Goal: Information Seeking & Learning: Learn about a topic

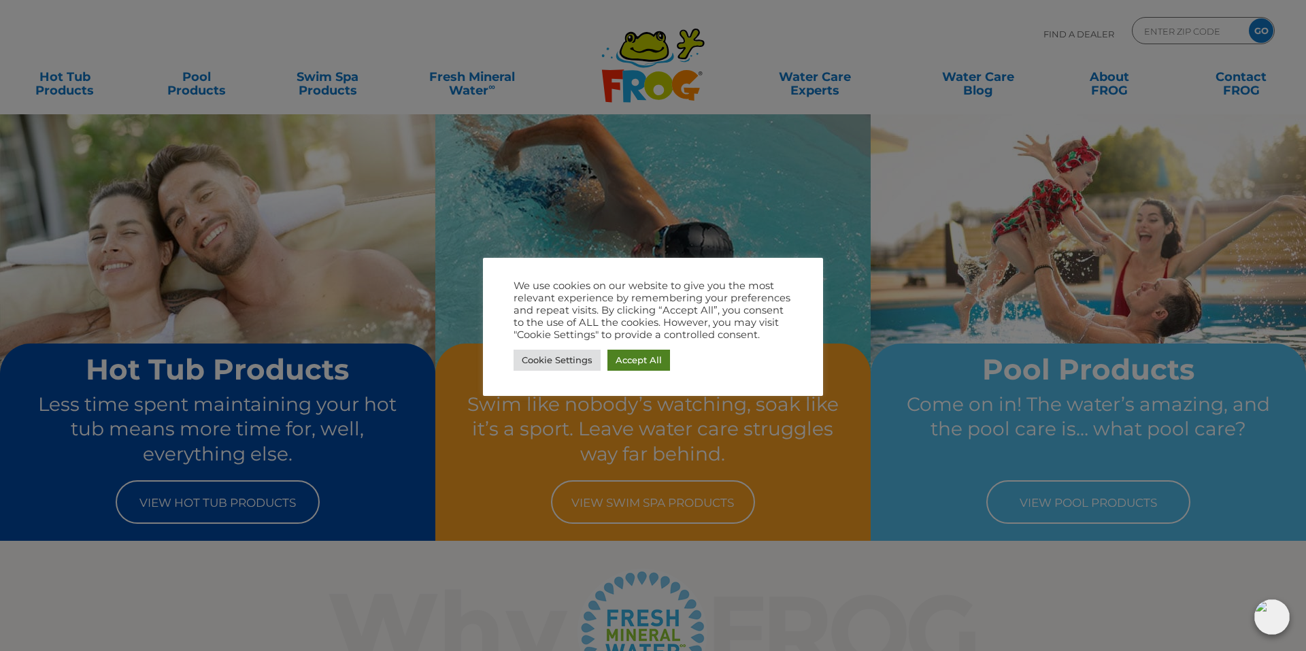
click at [637, 367] on link "Accept All" at bounding box center [638, 360] width 63 height 21
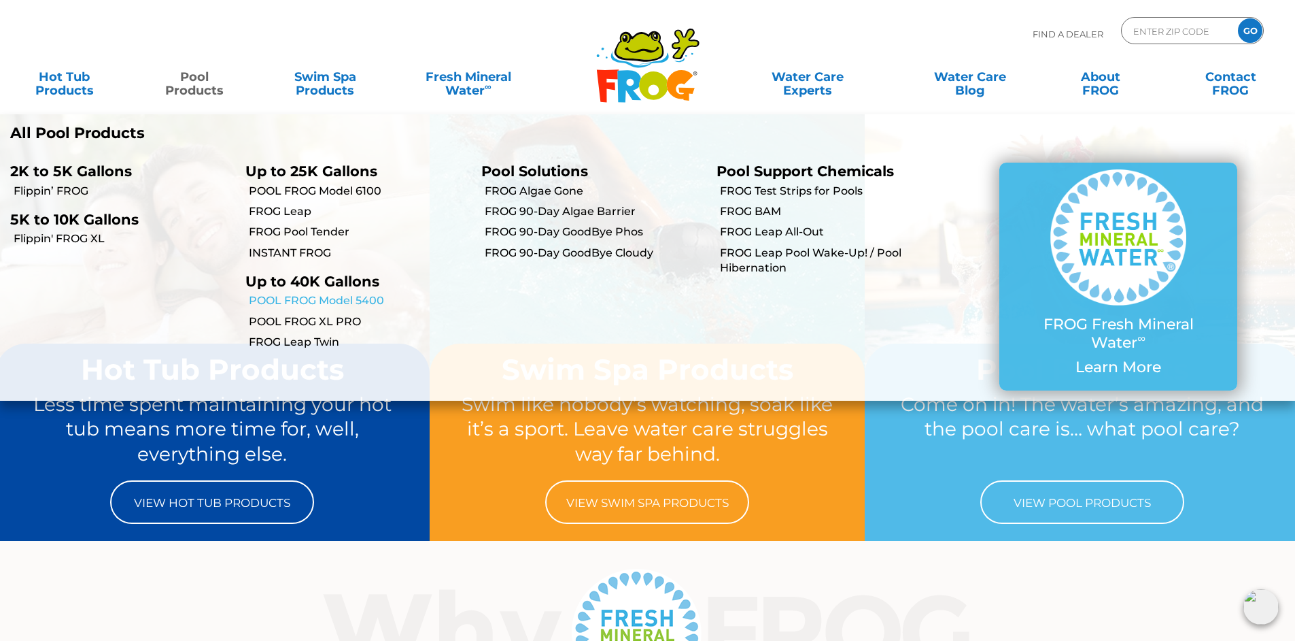
click at [307, 301] on link "POOL FROG Model 5400" at bounding box center [360, 300] width 222 height 15
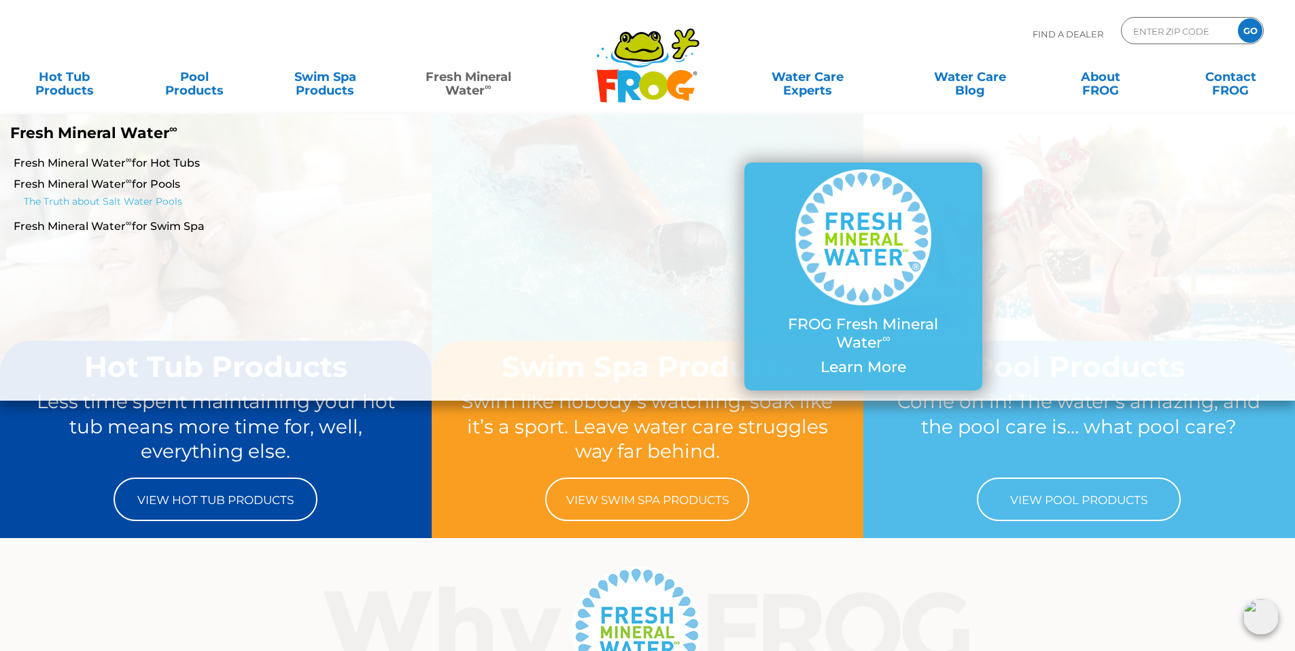
click at [100, 201] on link "The Truth about Salt Water Pools" at bounding box center [228, 202] width 408 height 16
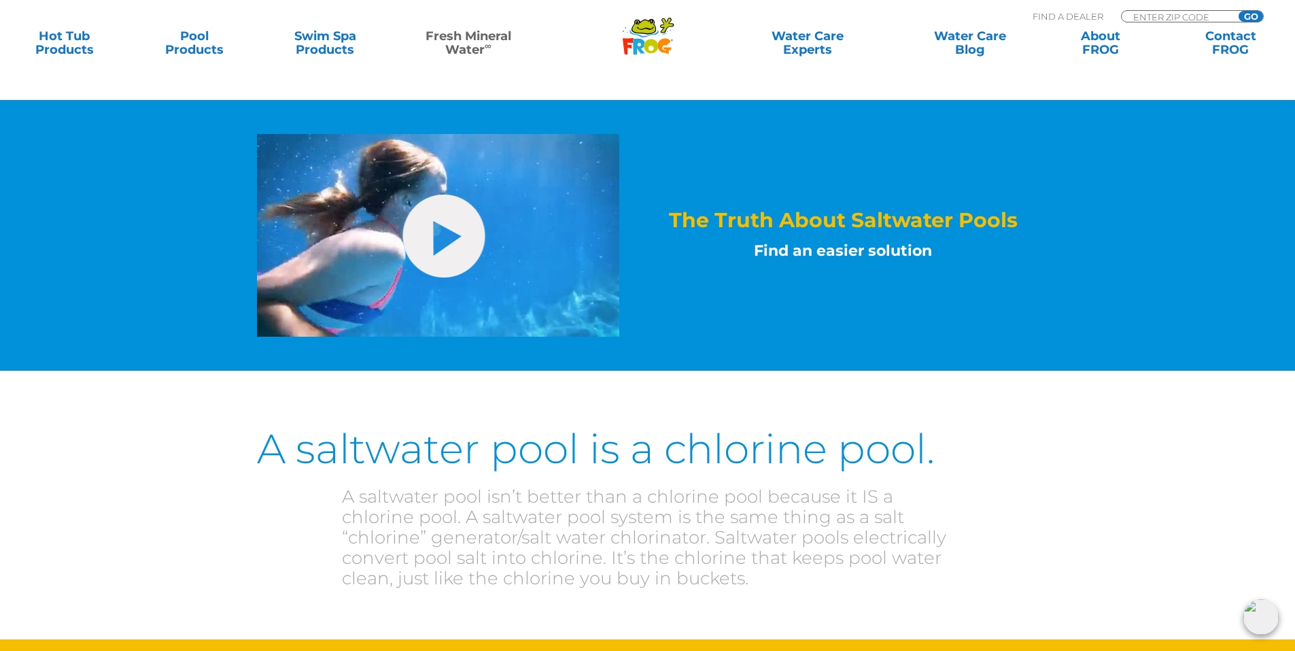
scroll to position [544, 0]
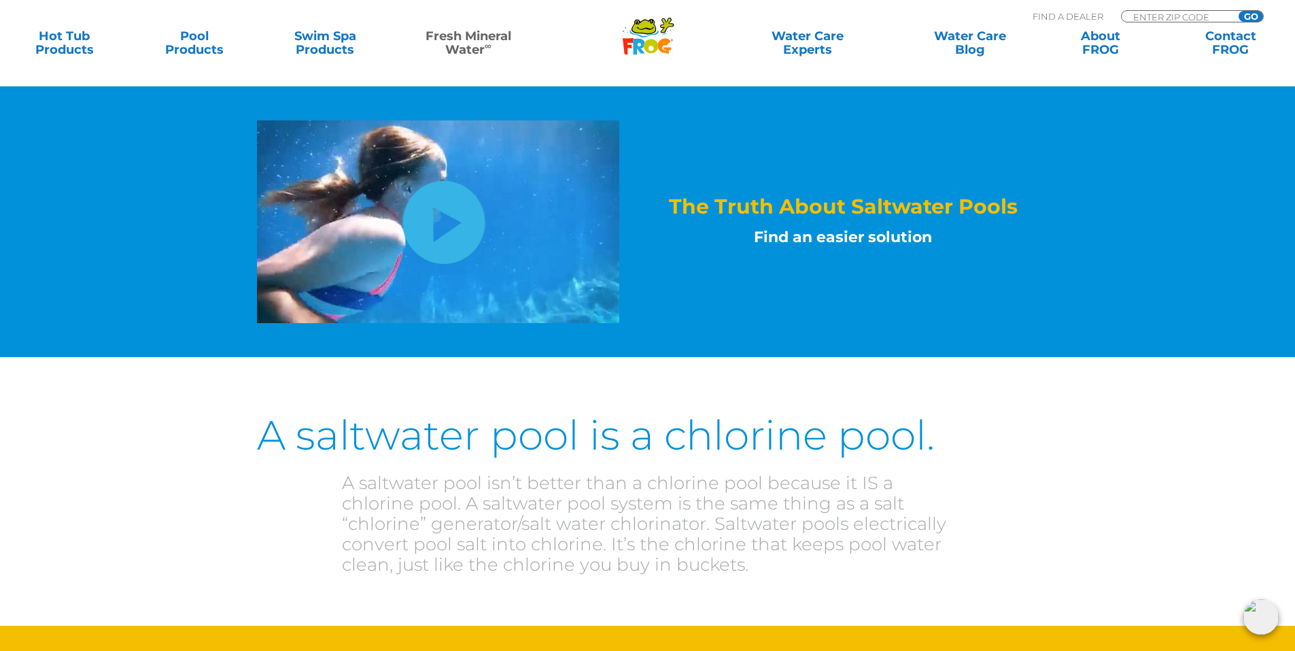
click at [457, 205] on link "hide-me" at bounding box center [444, 222] width 82 height 83
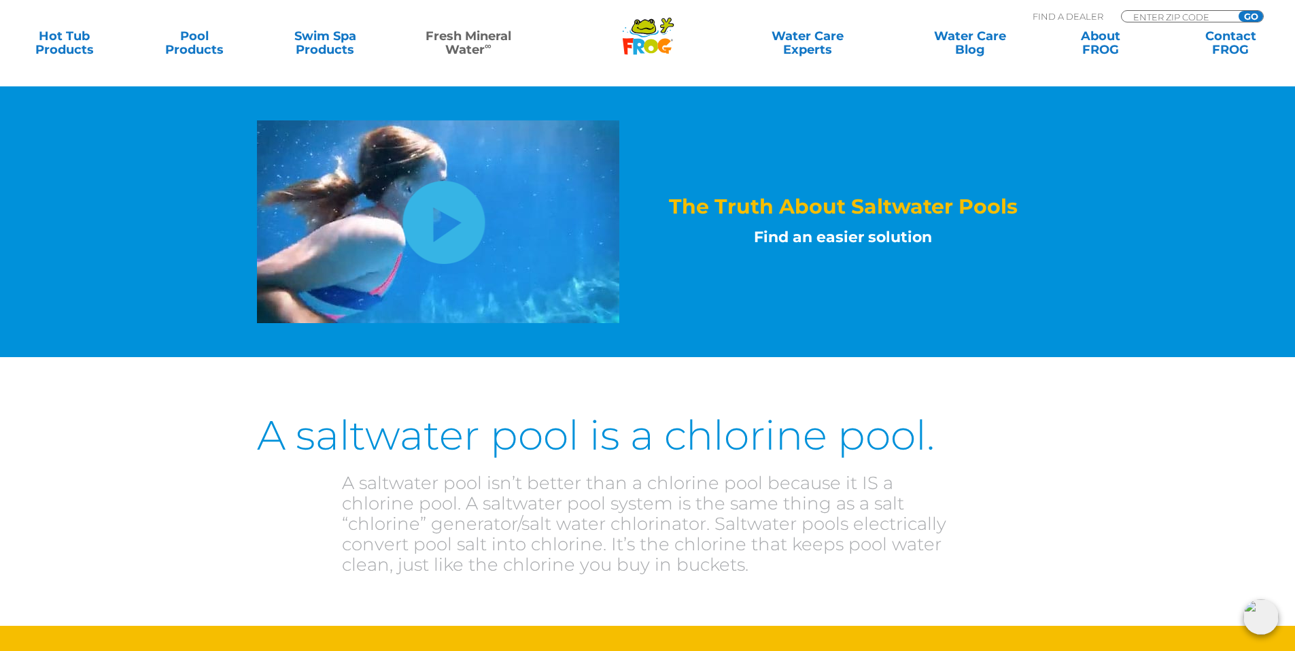
click at [433, 230] on link "hide-me" at bounding box center [444, 222] width 82 height 83
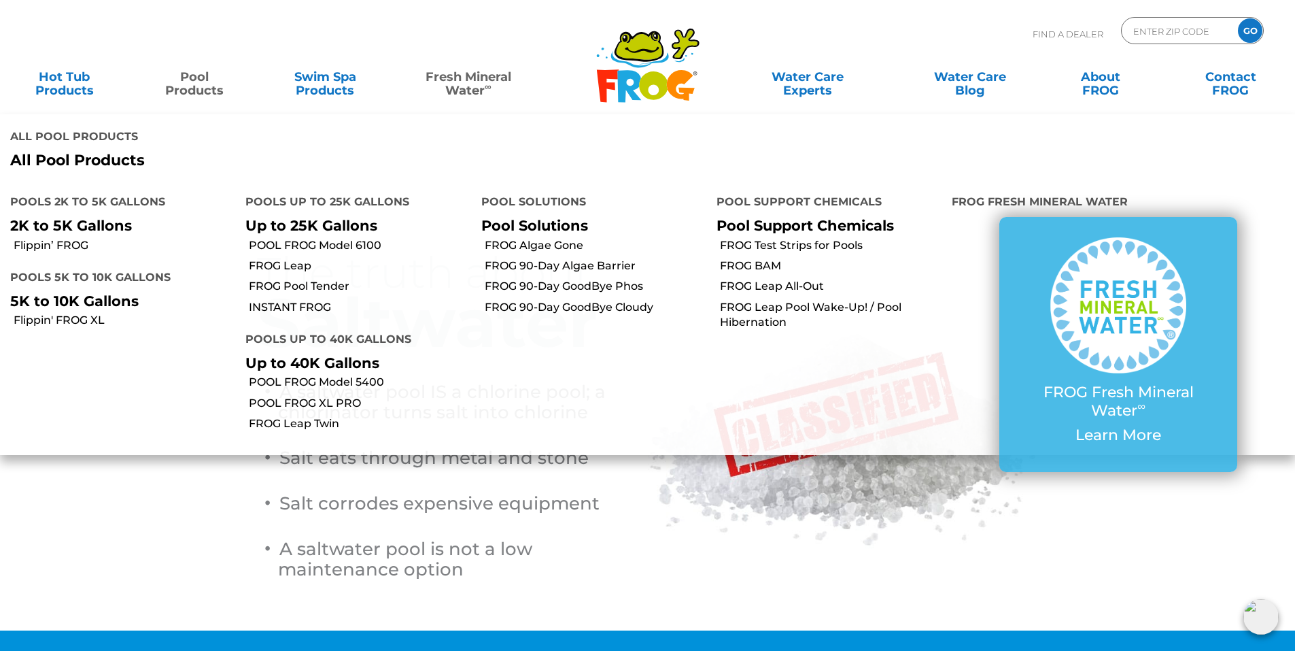
click at [201, 90] on link "Pool Products" at bounding box center [194, 76] width 101 height 27
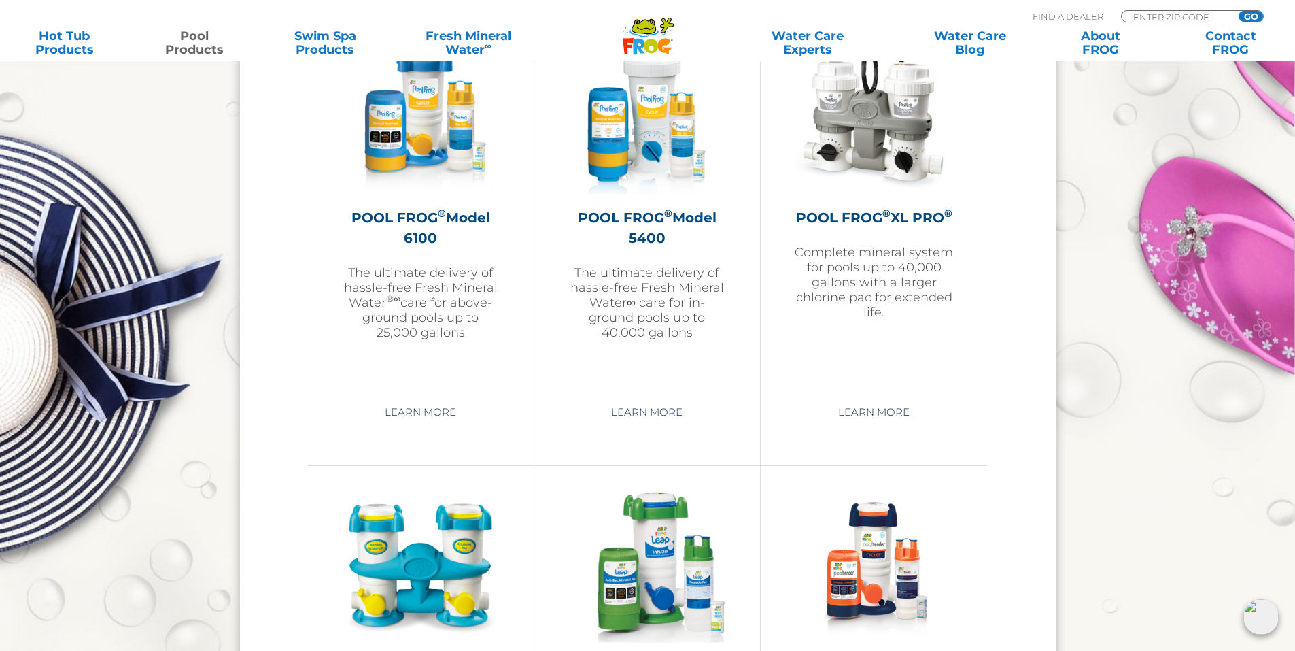
scroll to position [1904, 0]
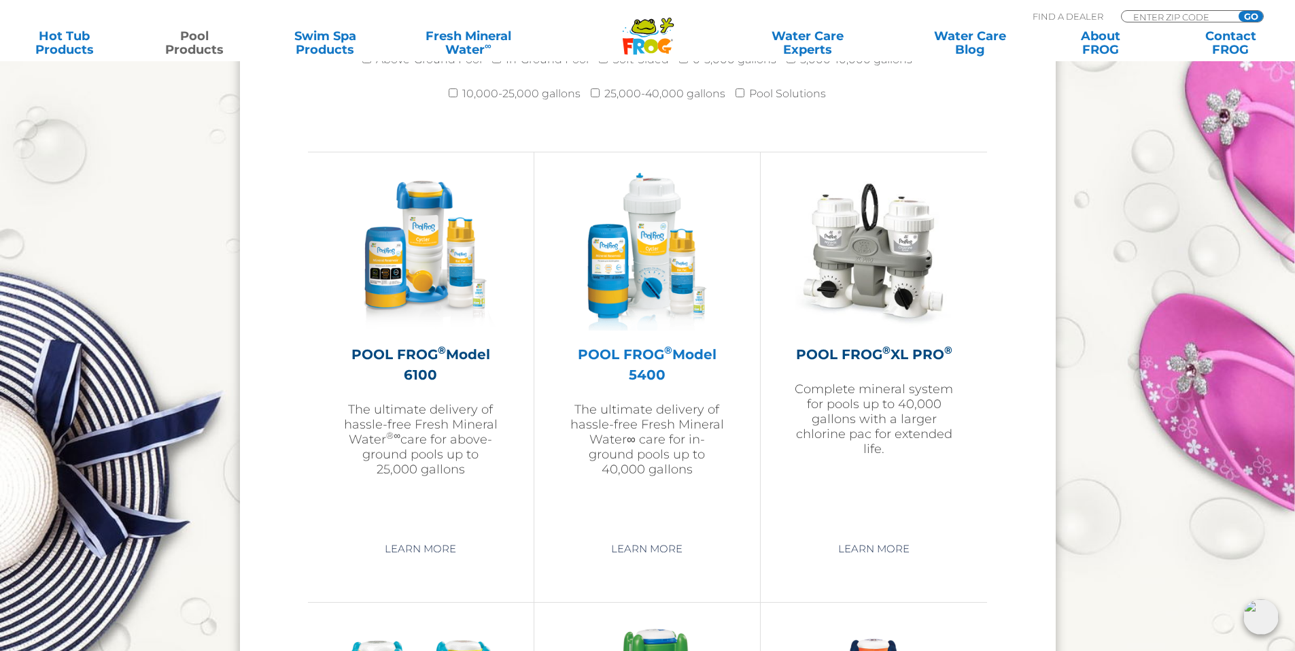
click at [657, 285] on img at bounding box center [647, 252] width 158 height 158
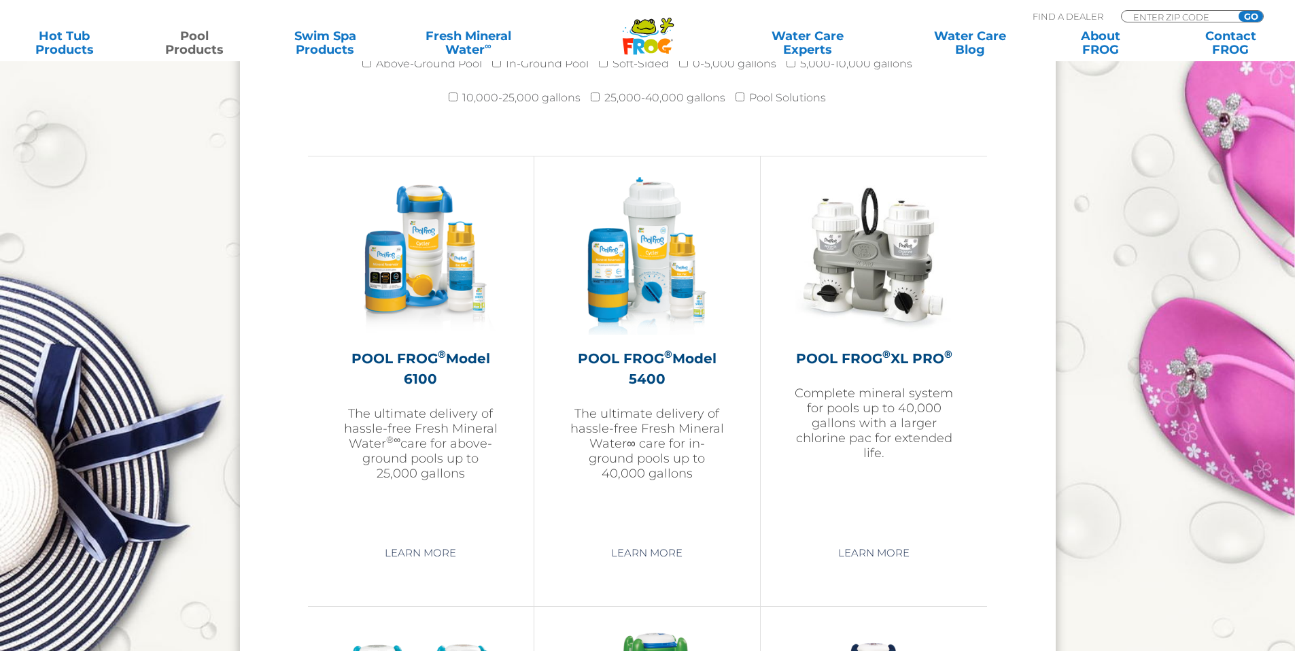
scroll to position [1904, 0]
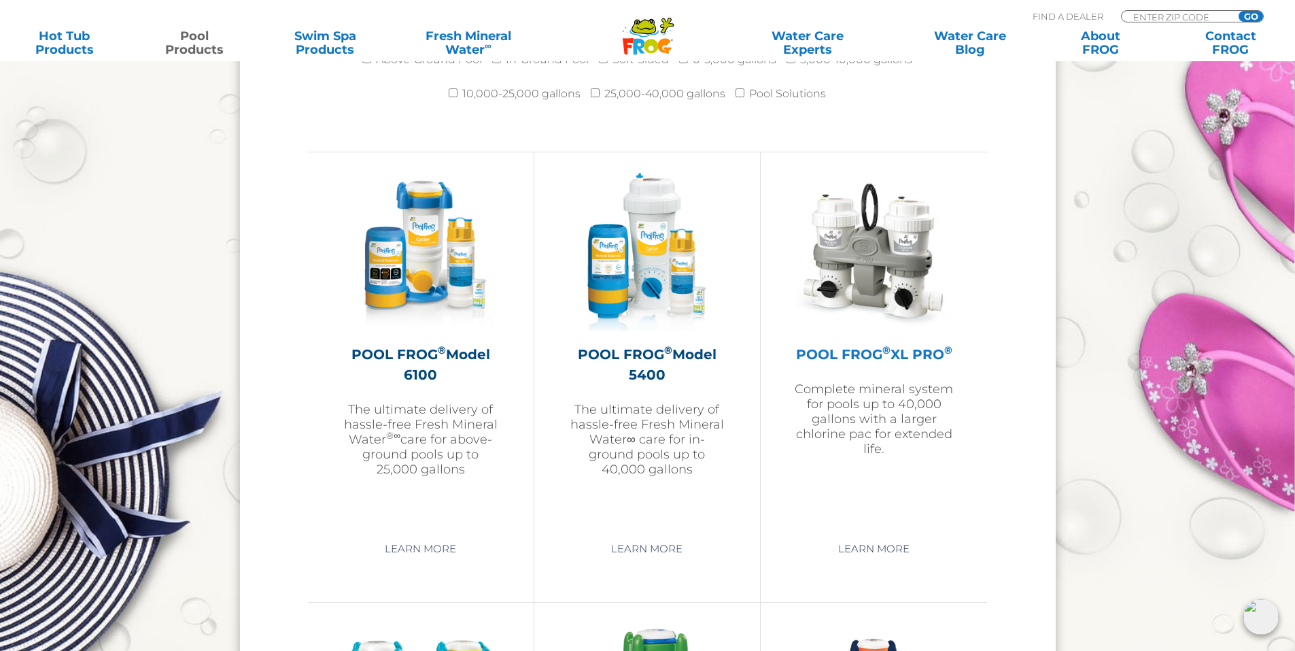
click at [873, 305] on img at bounding box center [875, 252] width 158 height 158
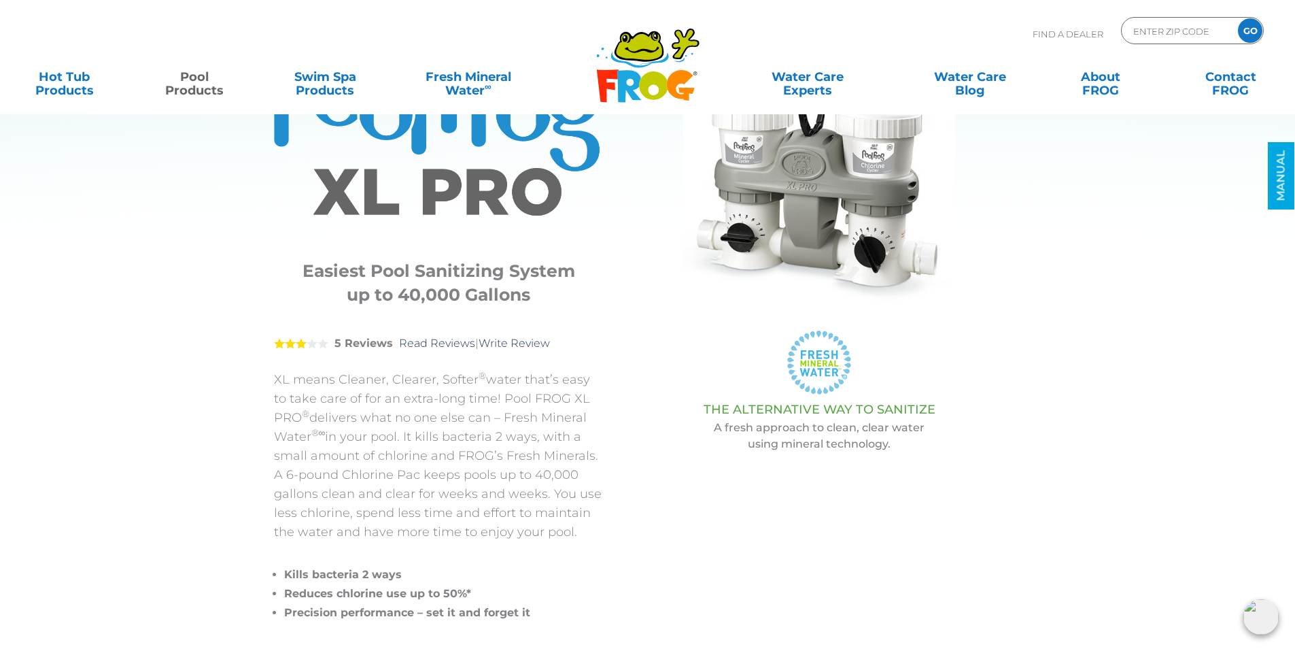
scroll to position [136, 0]
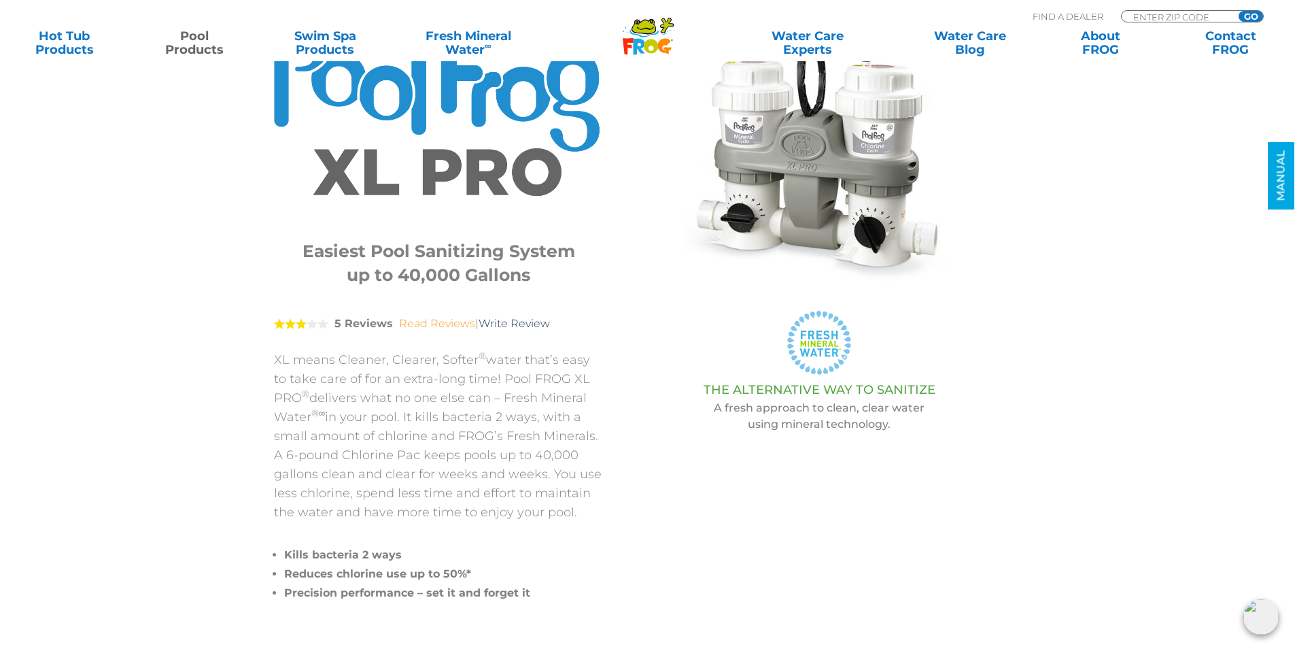
click at [434, 322] on link "Read Reviews" at bounding box center [437, 323] width 76 height 13
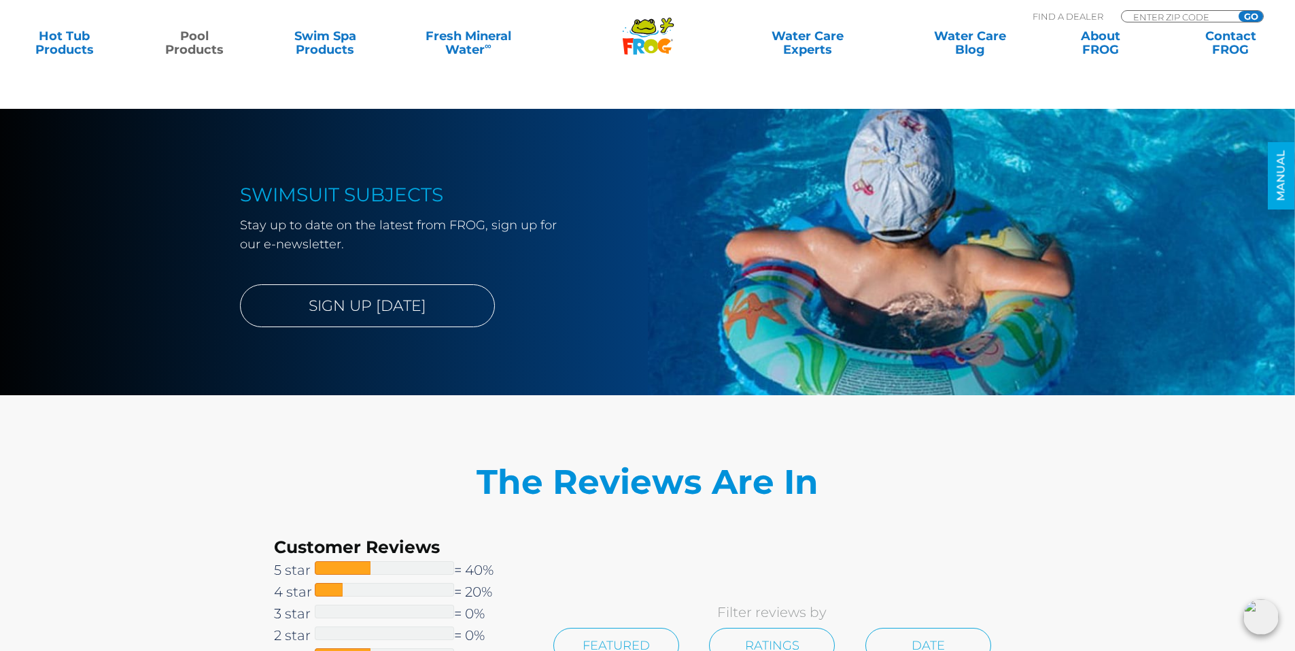
scroll to position [2655, 0]
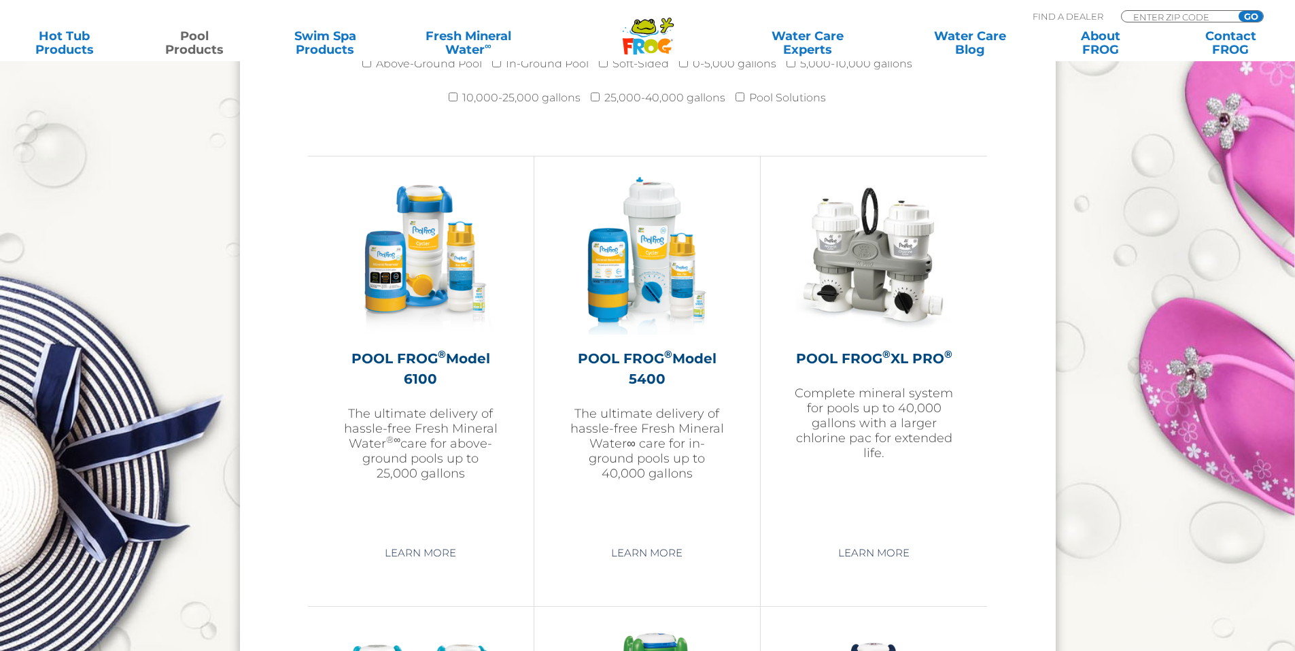
scroll to position [1904, 0]
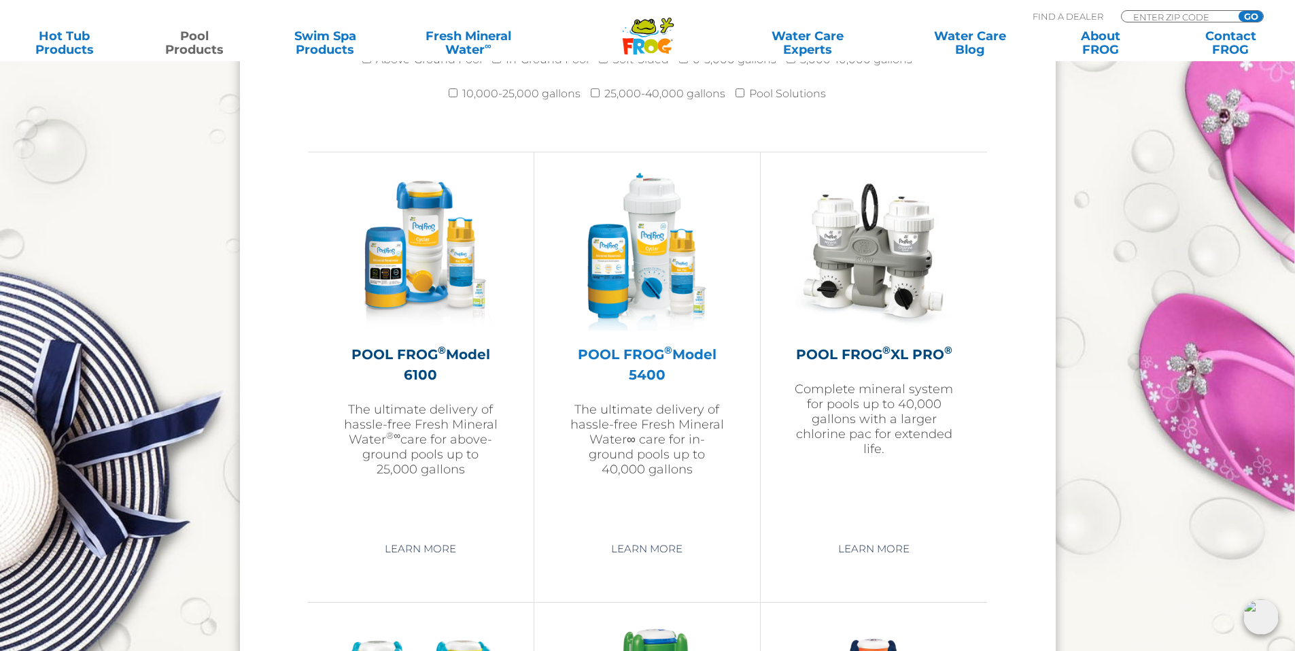
click at [651, 311] on img at bounding box center [647, 252] width 158 height 158
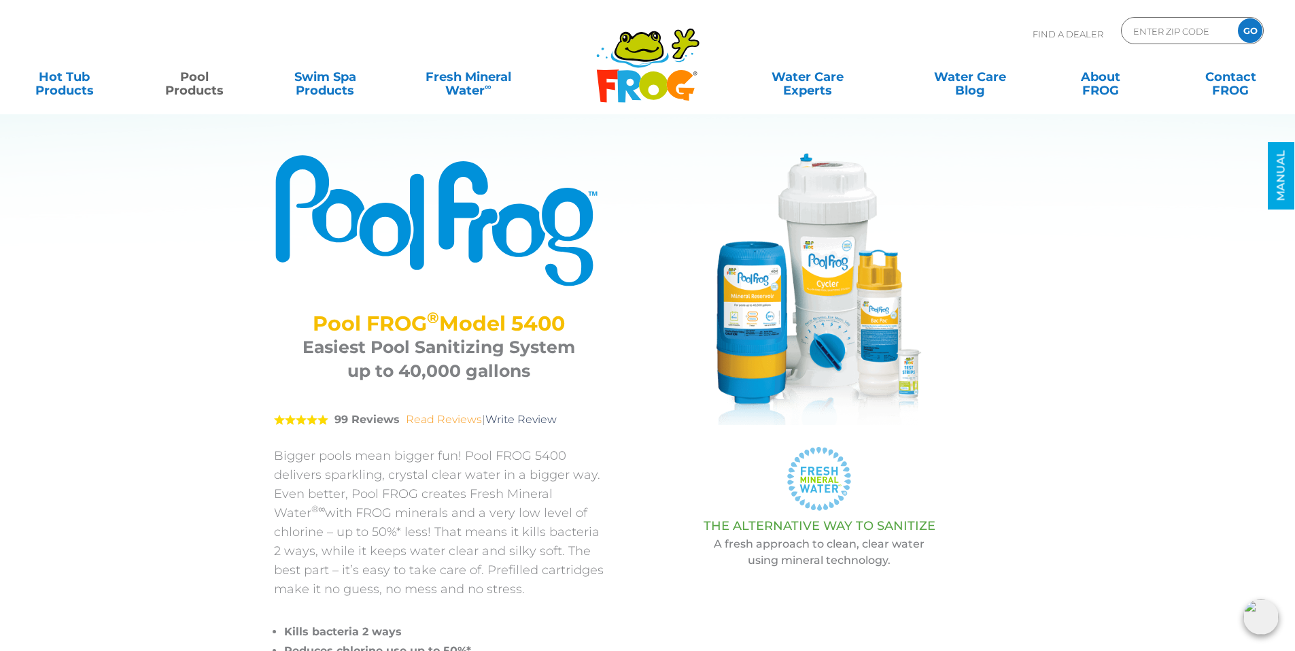
click at [432, 418] on link "Read Reviews" at bounding box center [444, 419] width 76 height 13
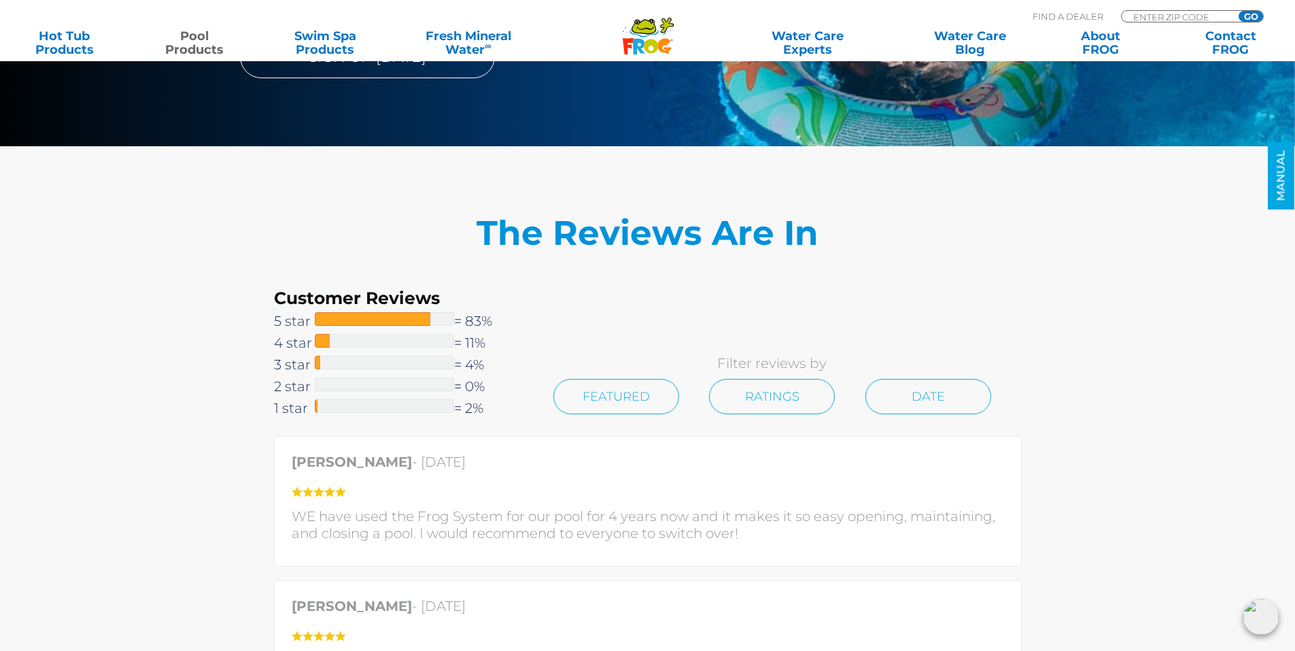
scroll to position [2711, 0]
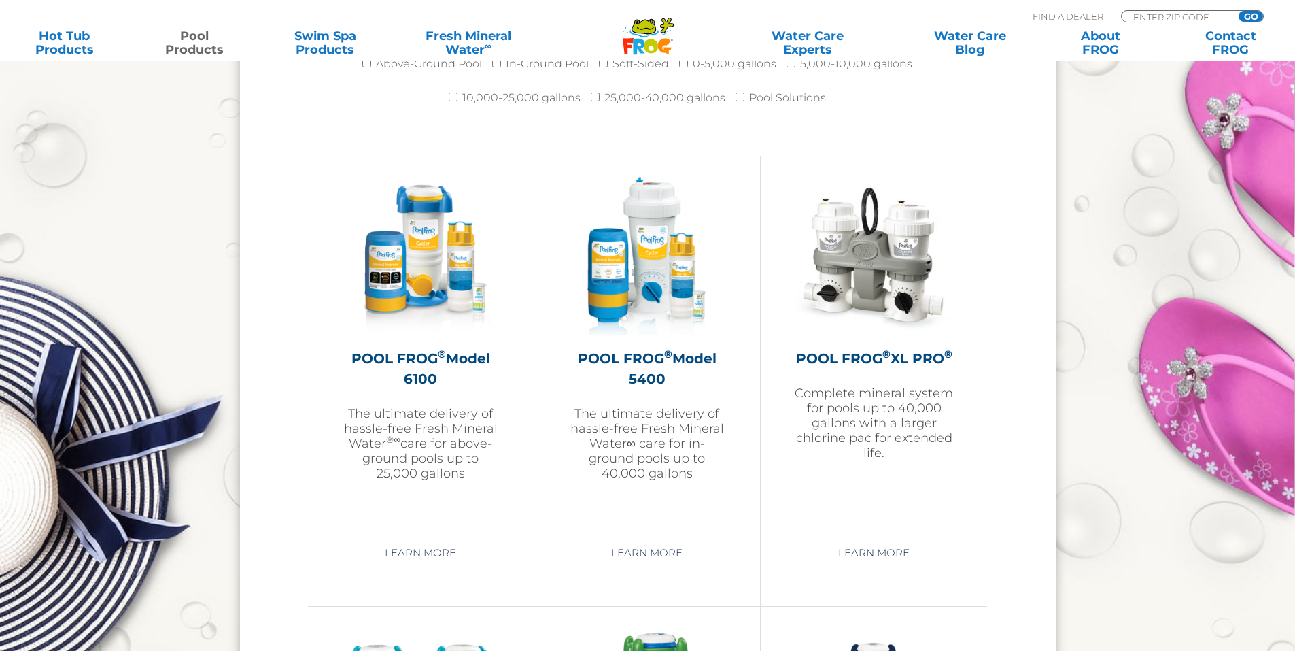
scroll to position [1904, 0]
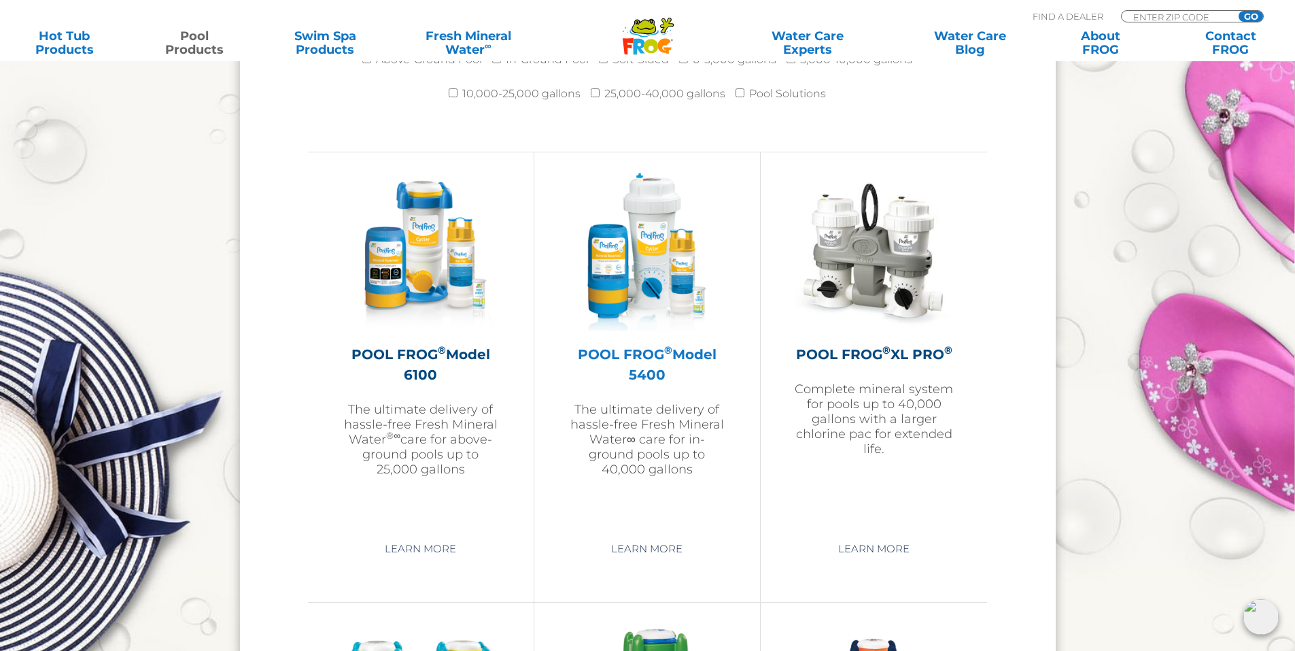
click at [656, 266] on img at bounding box center [647, 252] width 158 height 158
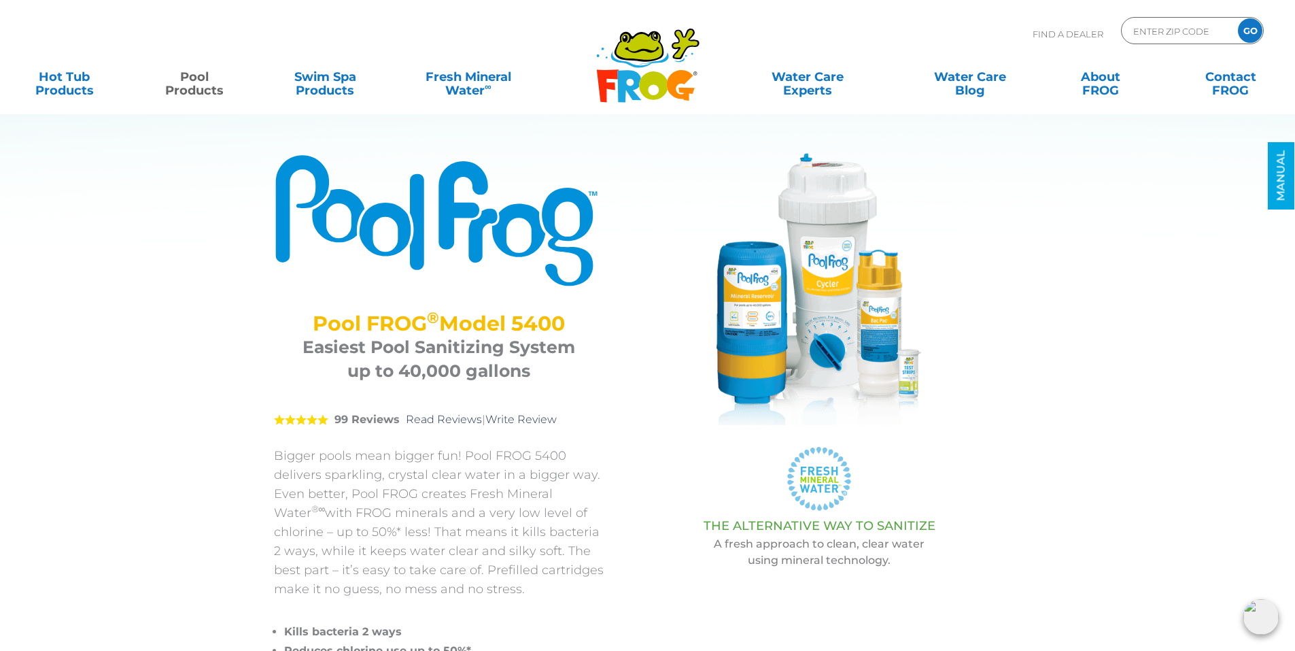
click at [350, 412] on div "5 99 Reviews Read Reviews | Write Review" at bounding box center [439, 419] width 330 height 53
click at [350, 417] on strong "99 Reviews" at bounding box center [367, 419] width 65 height 13
drag, startPoint x: 379, startPoint y: 422, endPoint x: 401, endPoint y: 422, distance: 22.4
click at [401, 422] on span "99 Reviews" at bounding box center [369, 419] width 69 height 13
drag, startPoint x: 401, startPoint y: 422, endPoint x: 411, endPoint y: 426, distance: 10.8
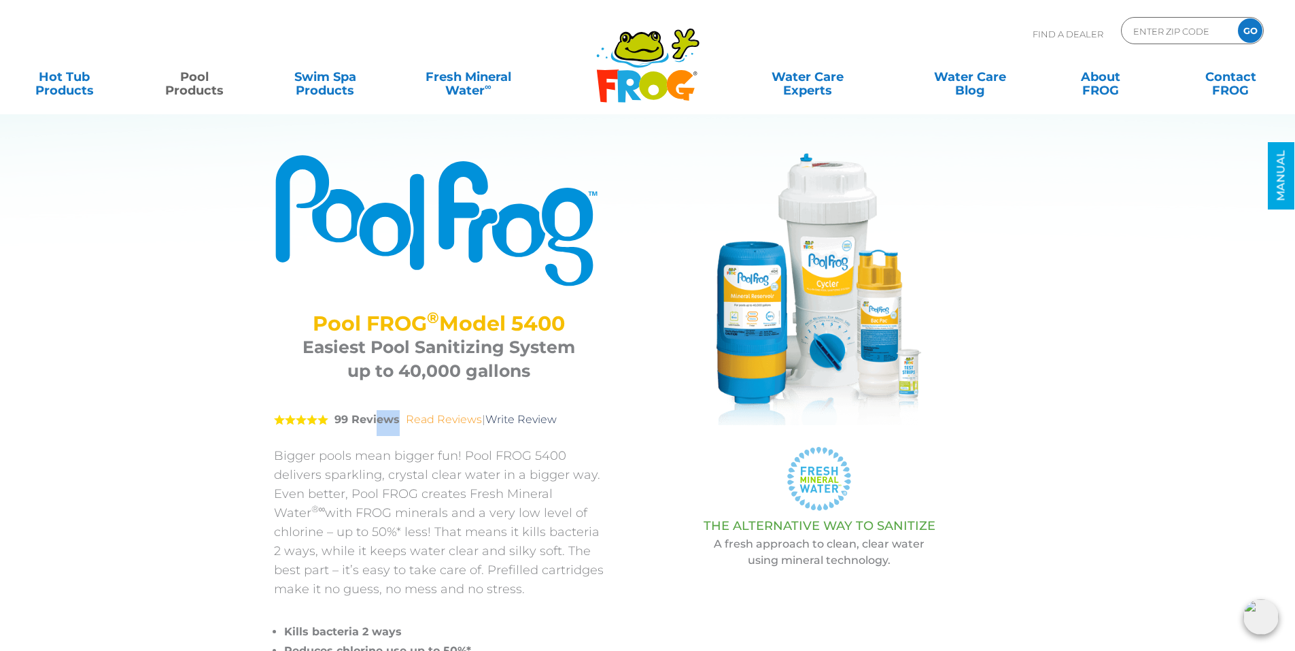
click at [411, 426] on link "Read Reviews" at bounding box center [444, 419] width 76 height 13
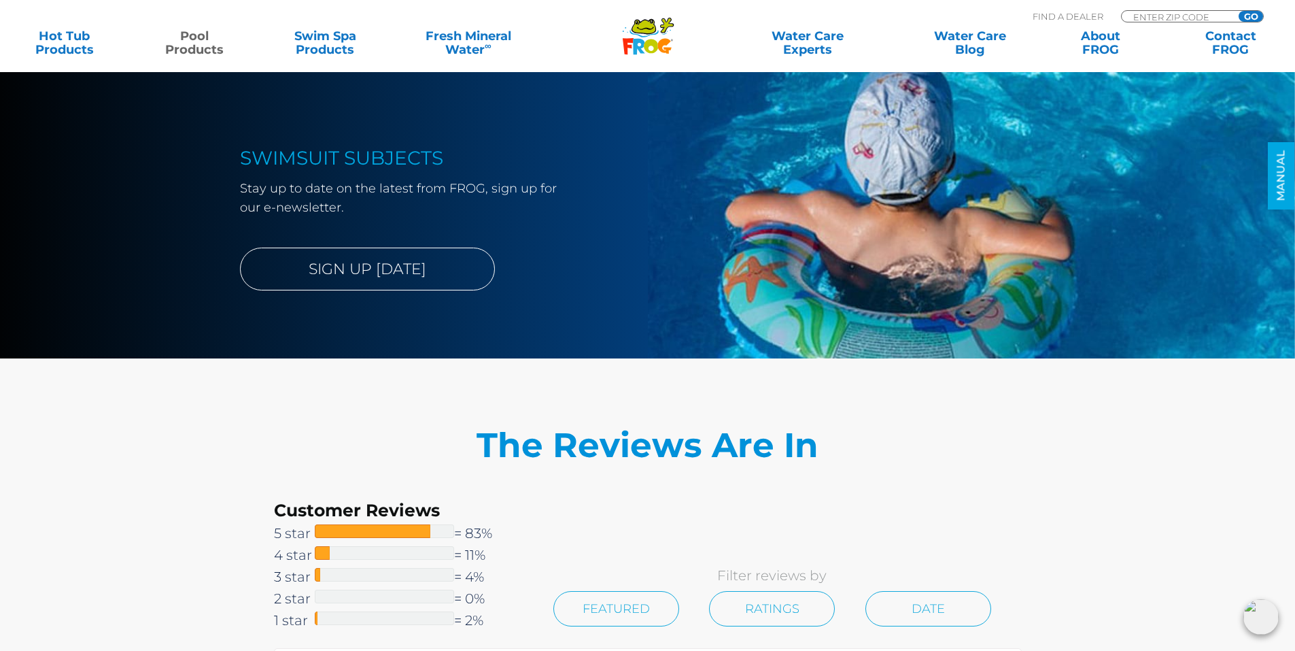
scroll to position [2371, 0]
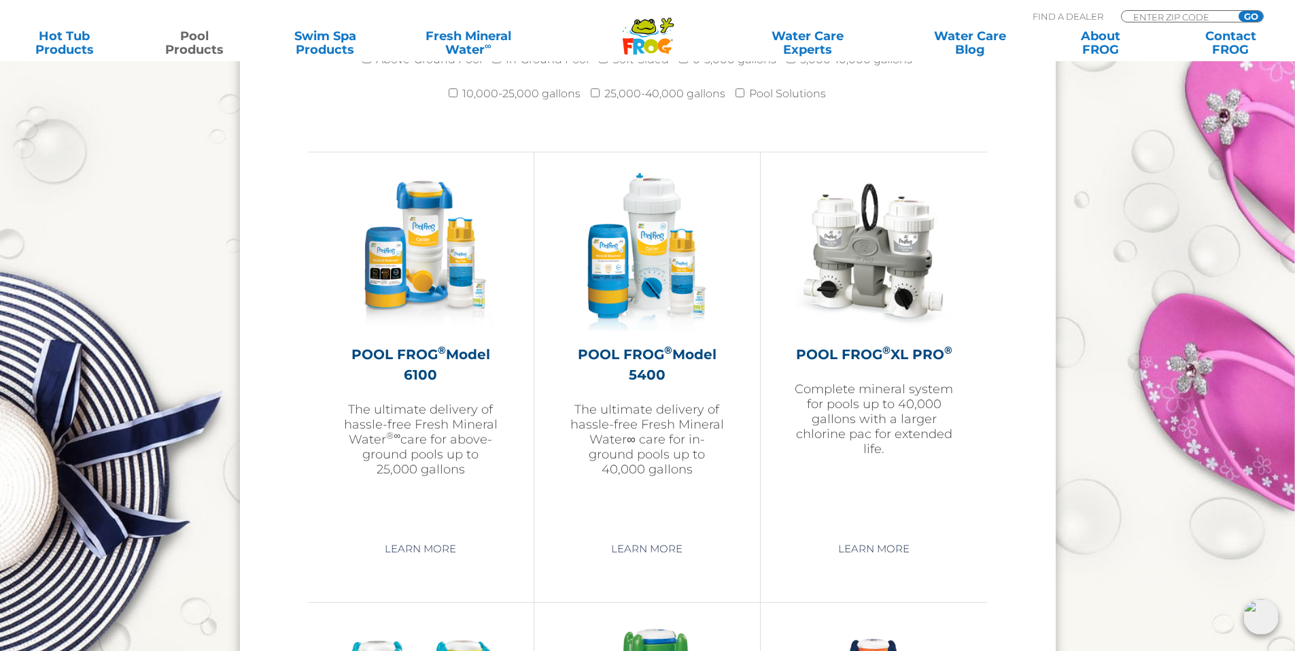
scroll to position [1836, 0]
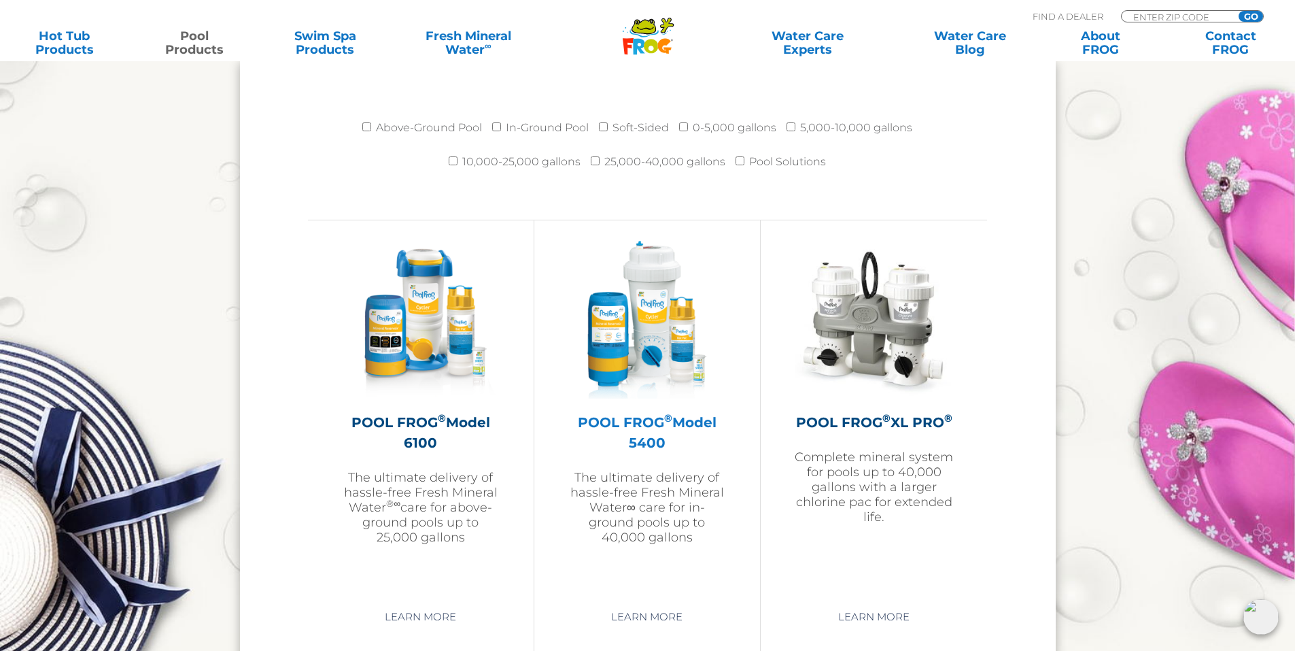
click at [670, 346] on img at bounding box center [647, 320] width 158 height 158
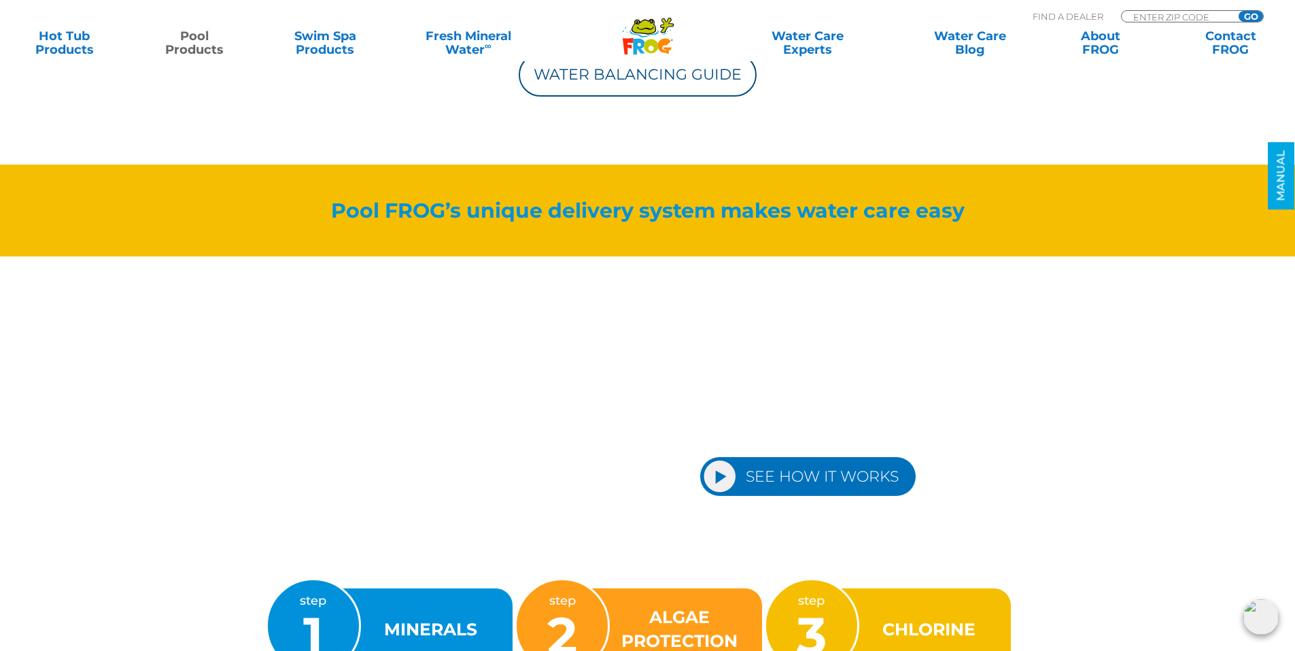
scroll to position [1428, 0]
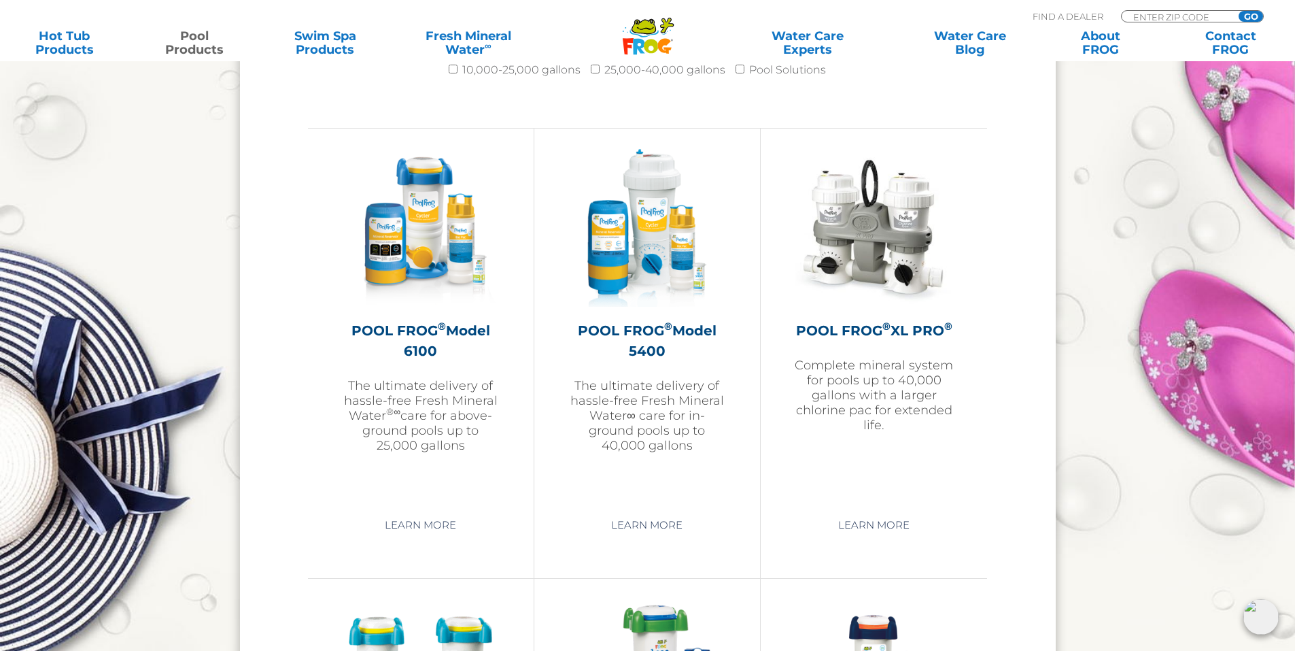
scroll to position [1904, 0]
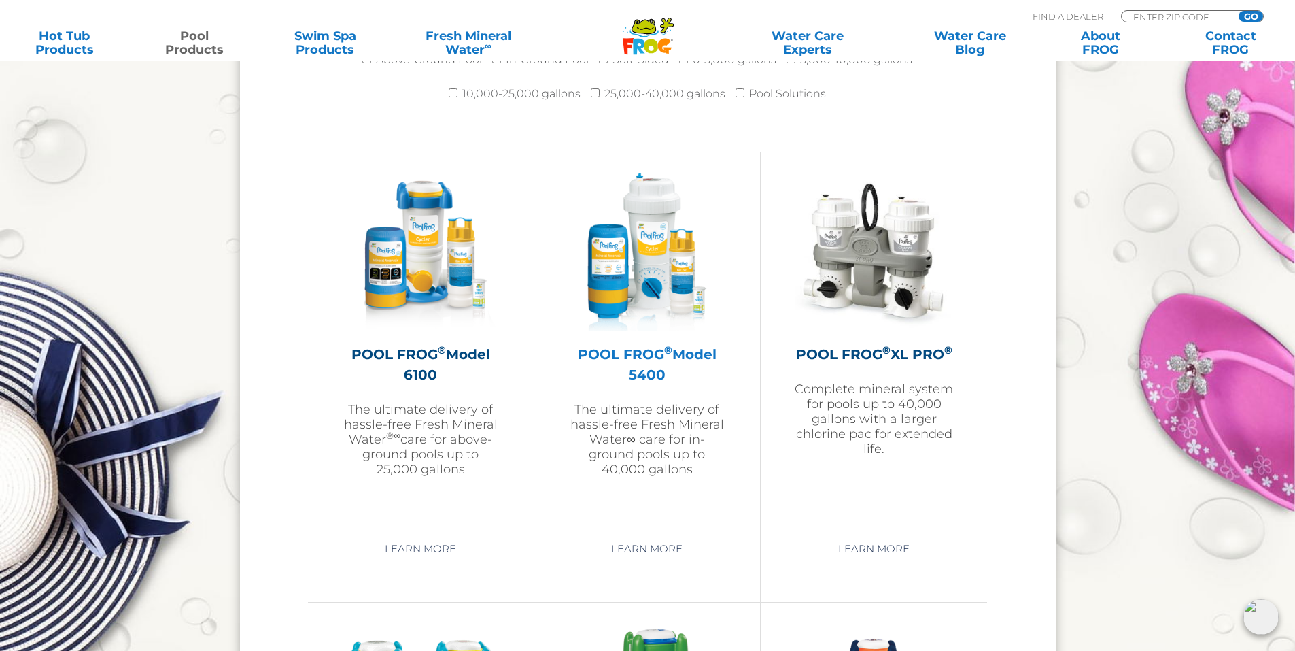
click at [641, 307] on img at bounding box center [647, 252] width 158 height 158
